Goal: Use online tool/utility: Utilize a website feature to perform a specific function

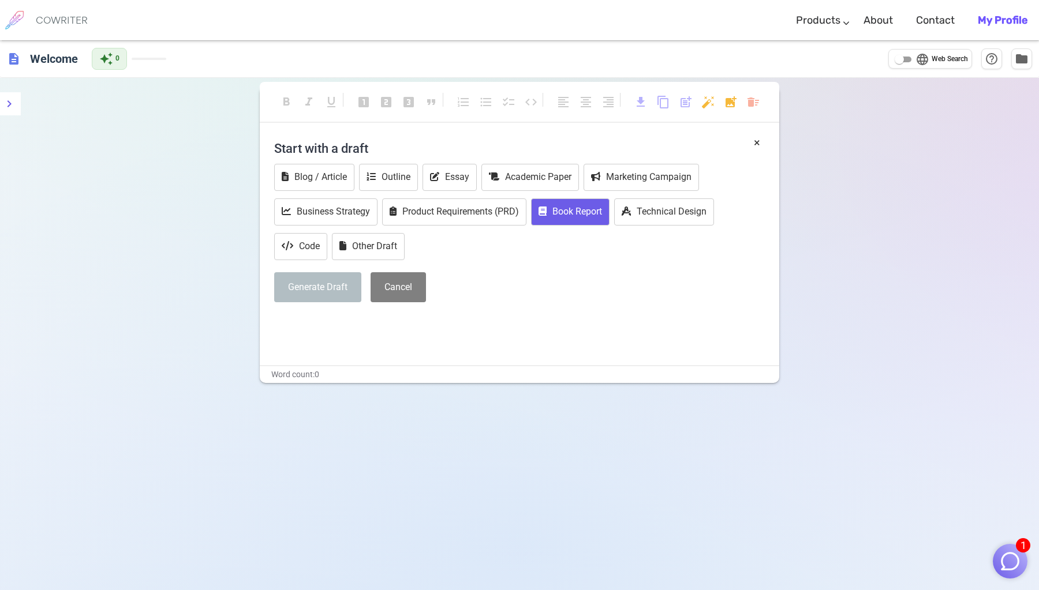
click at [578, 220] on button "Book Report" at bounding box center [570, 212] width 78 height 27
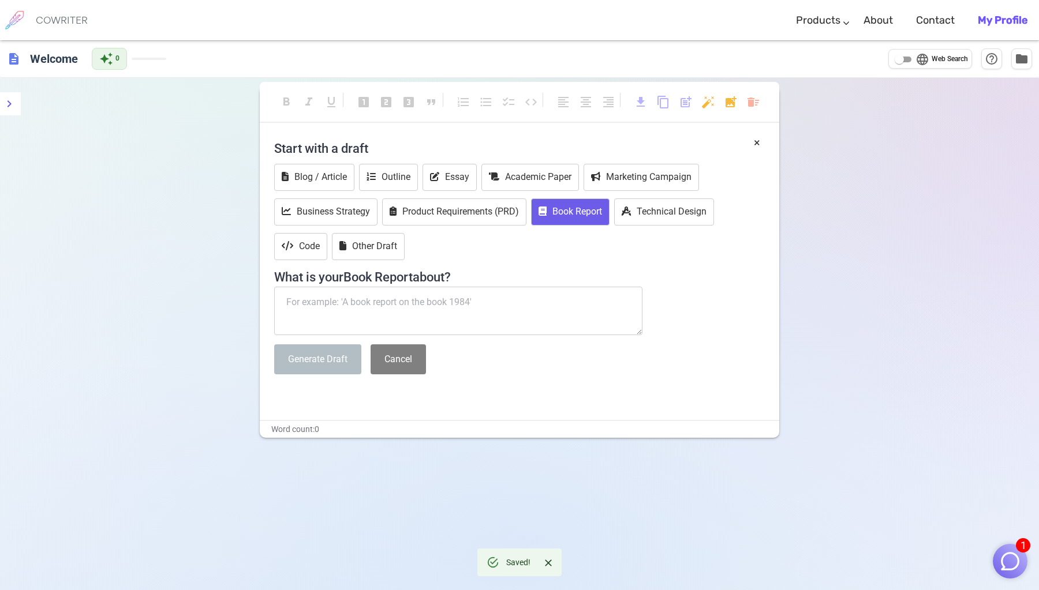
click at [496, 308] on textarea at bounding box center [458, 311] width 368 height 48
type textarea "o"
type textarea "d"
type textarea "ㄎ"
click at [506, 293] on textarea at bounding box center [458, 311] width 368 height 48
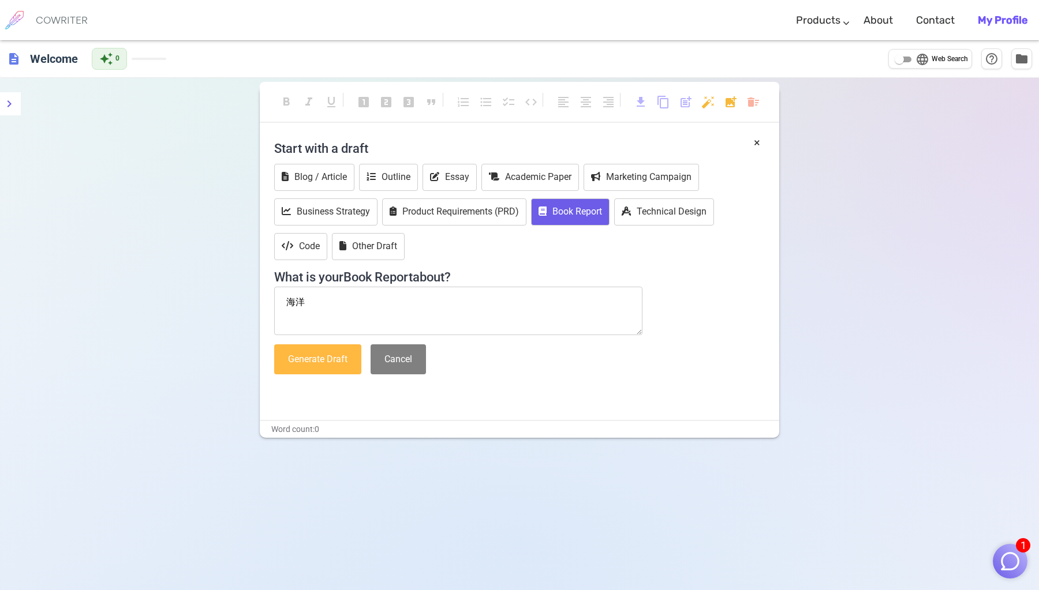
type textarea "海洋"
click at [331, 368] on button "Generate Draft" at bounding box center [317, 360] width 87 height 31
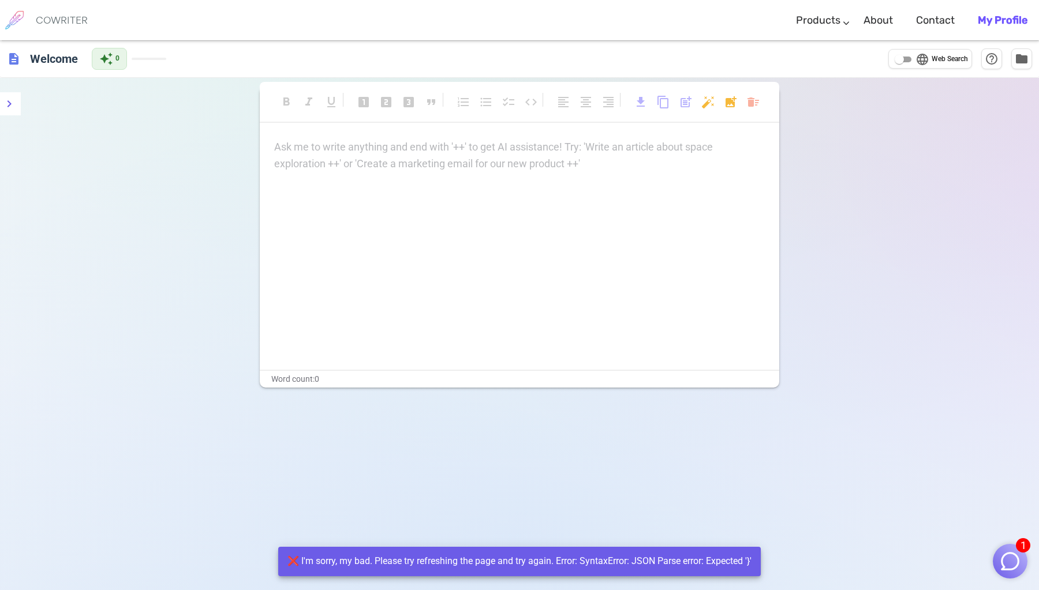
click at [191, 261] on div "format_bold format_italic format_underlined looks_one looks_two looks_3 format_…" at bounding box center [519, 373] width 1039 height 590
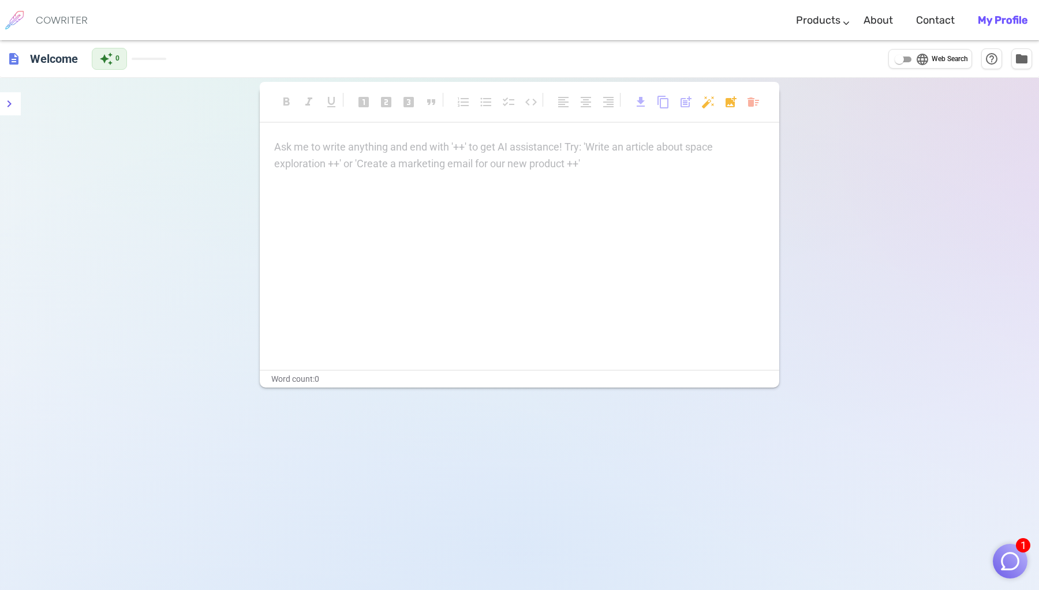
click at [920, 61] on span "language" at bounding box center [922, 60] width 14 height 14
click at [920, 61] on input "language Web Search" at bounding box center [899, 60] width 42 height 14
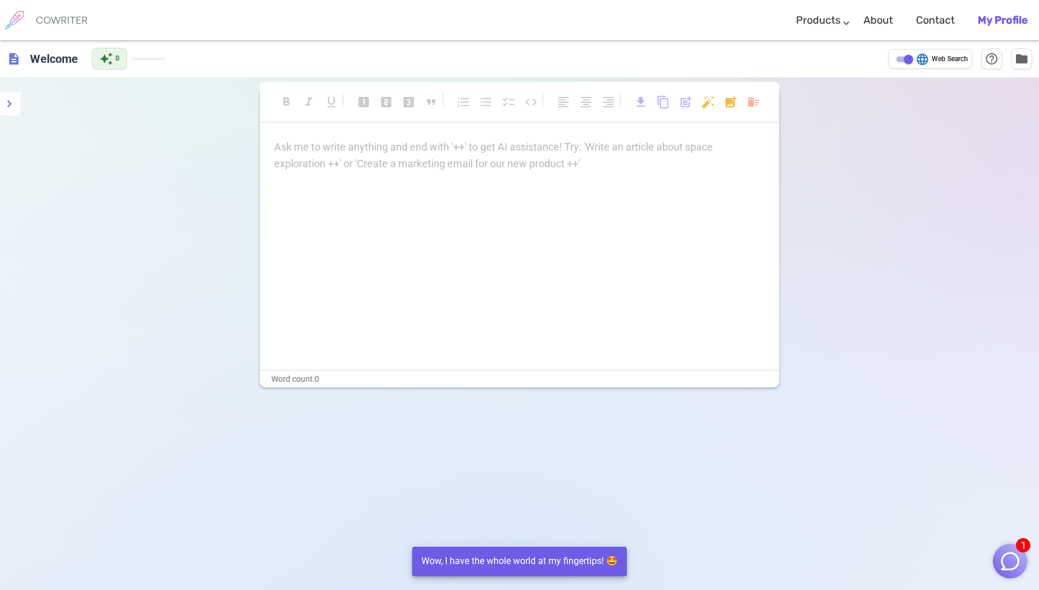
click at [920, 61] on span "language" at bounding box center [922, 60] width 14 height 14
click at [920, 61] on input "language Web Search" at bounding box center [909, 60] width 42 height 14
checkbox input "false"
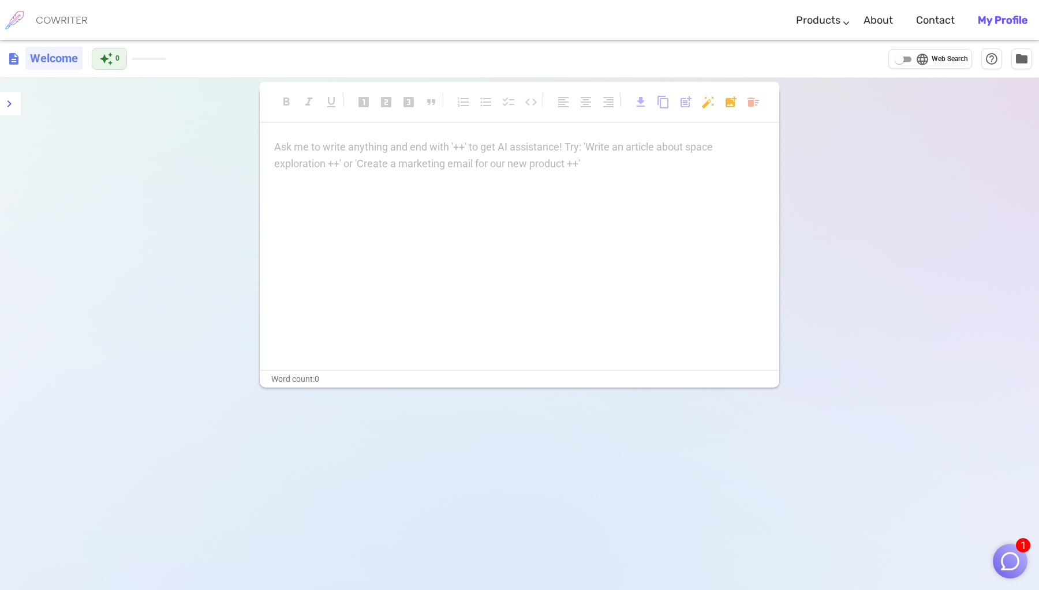
click at [44, 61] on h6 "Welcome" at bounding box center [53, 58] width 57 height 23
click at [12, 61] on span "description" at bounding box center [14, 59] width 14 height 14
click at [7, 102] on icon "menu" at bounding box center [9, 104] width 14 height 14
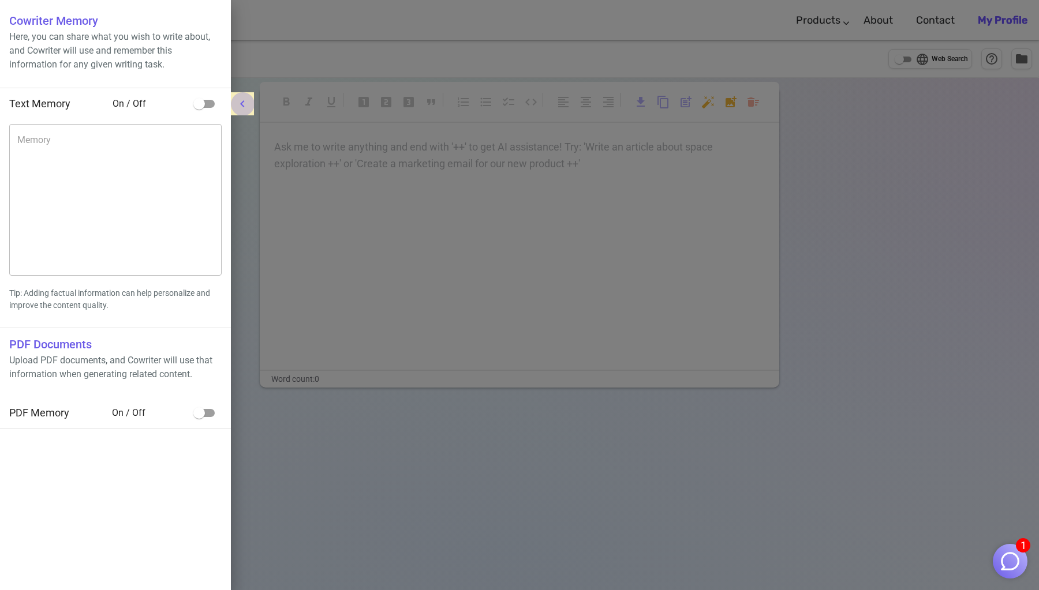
click at [242, 107] on icon "menu" at bounding box center [242, 104] width 14 height 14
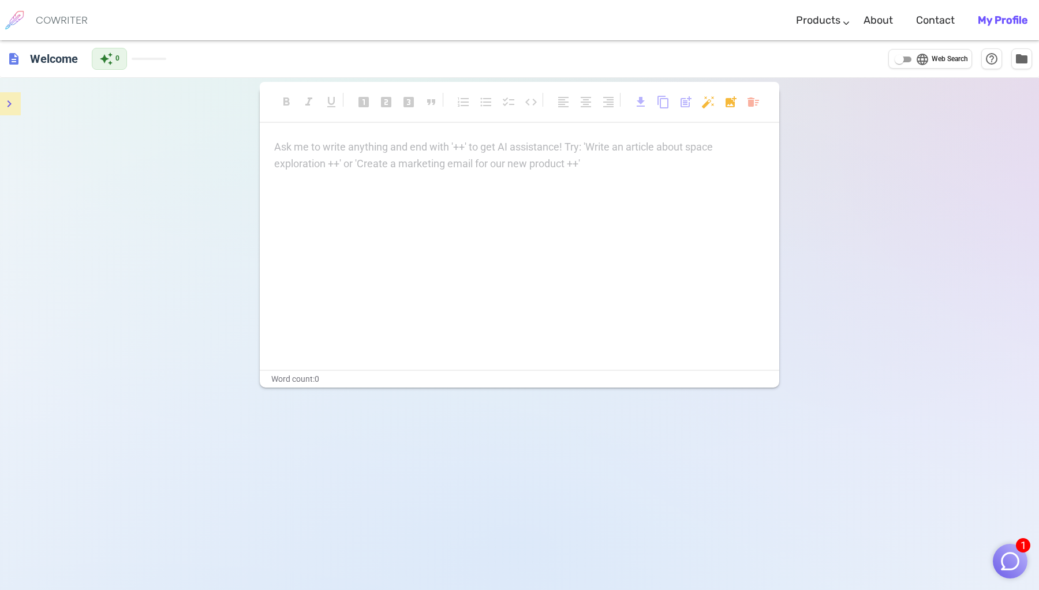
click at [193, 136] on div "format_bold format_italic format_underlined looks_one looks_two looks_3 format_…" at bounding box center [519, 373] width 1039 height 590
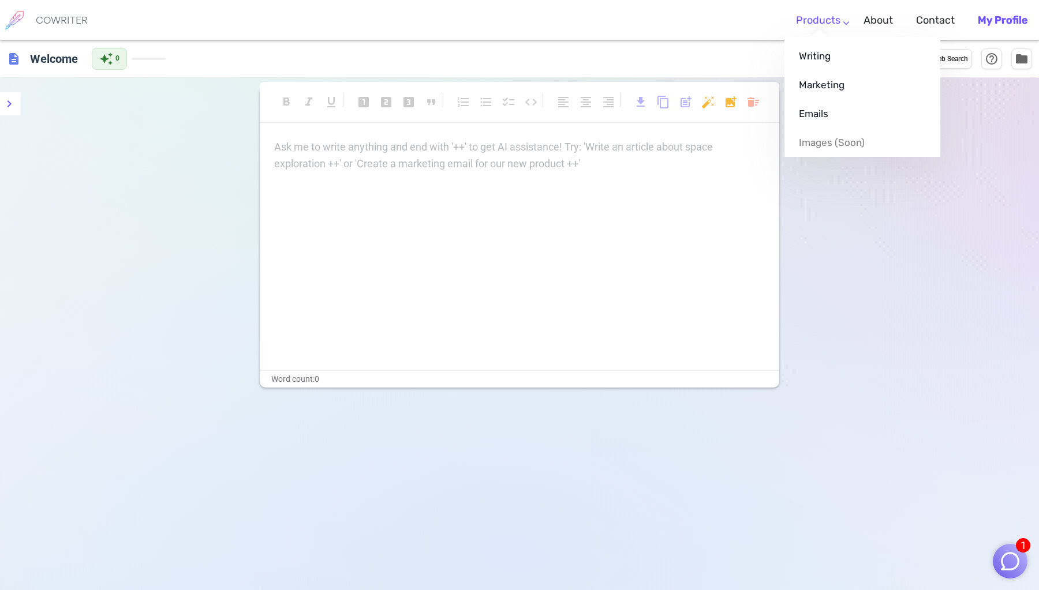
click at [845, 27] on li "Products Writing Marketing Emails Images (soon)" at bounding box center [818, 20] width 68 height 34
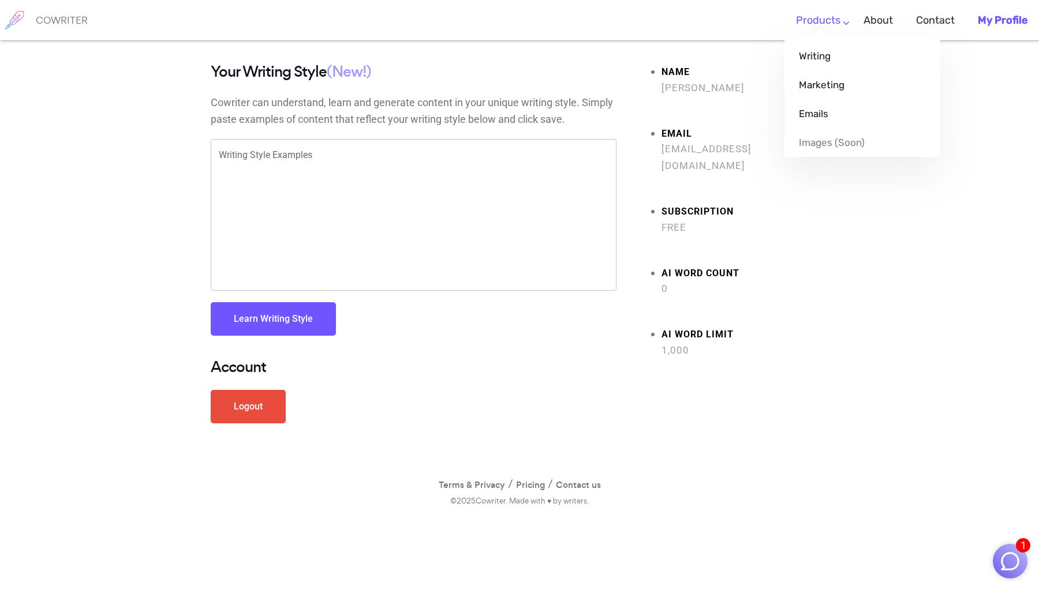
click at [825, 14] on link "Products" at bounding box center [818, 20] width 44 height 34
click at [821, 83] on link "Marketing" at bounding box center [862, 84] width 156 height 29
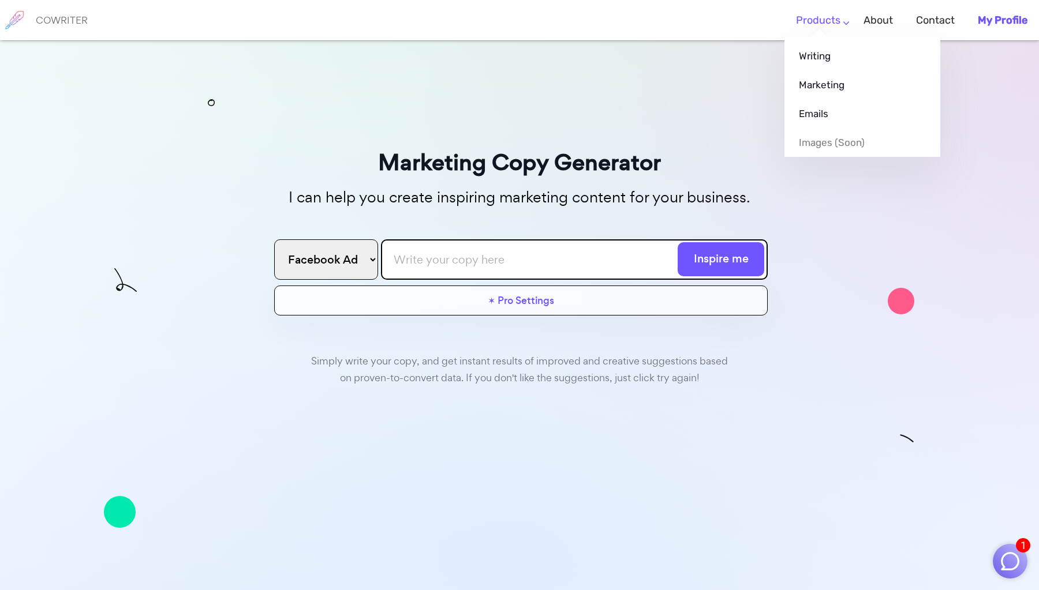
click at [828, 25] on link "Products" at bounding box center [818, 20] width 44 height 34
click at [818, 51] on link "Writing" at bounding box center [862, 56] width 156 height 29
